Goal: Unclear

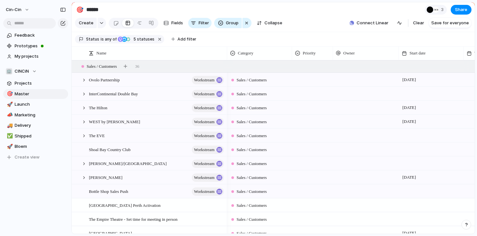
scroll to position [150, 0]
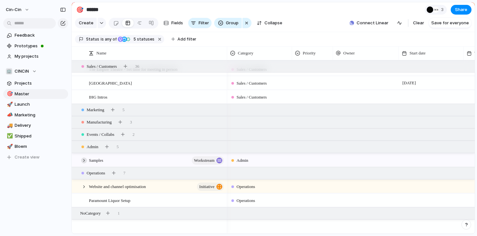
click at [82, 161] on div at bounding box center [84, 161] width 6 height 6
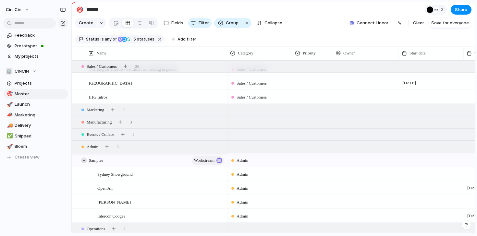
click at [82, 161] on div at bounding box center [84, 161] width 6 height 6
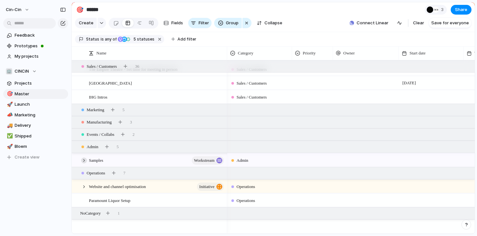
click at [82, 161] on div at bounding box center [84, 161] width 6 height 6
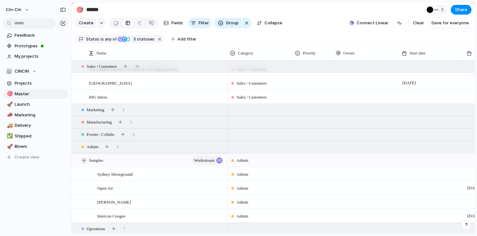
click at [82, 161] on div at bounding box center [84, 161] width 6 height 6
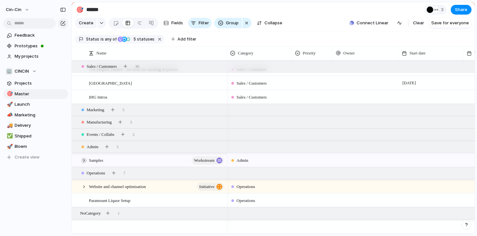
click at [82, 161] on div at bounding box center [84, 161] width 6 height 6
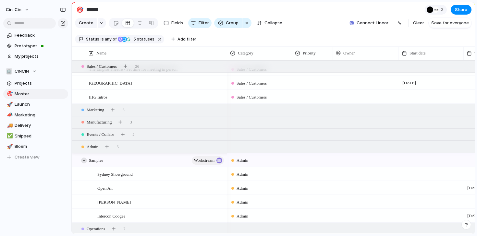
click at [82, 161] on div at bounding box center [84, 161] width 6 height 6
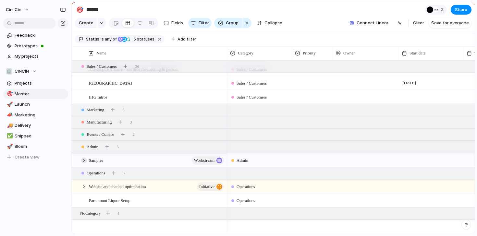
click at [82, 161] on div at bounding box center [84, 161] width 6 height 6
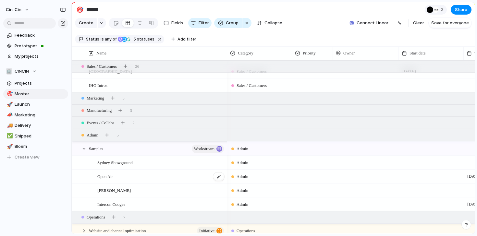
scroll to position [162, 0]
click at [84, 147] on div at bounding box center [84, 148] width 6 height 6
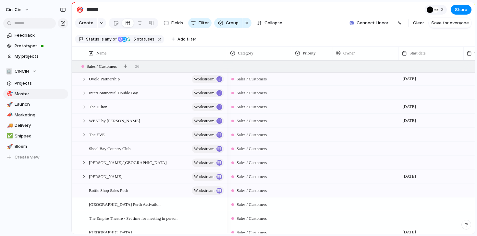
scroll to position [0, 0]
click at [85, 79] on div at bounding box center [84, 80] width 6 height 6
